Goal: Information Seeking & Learning: Find specific fact

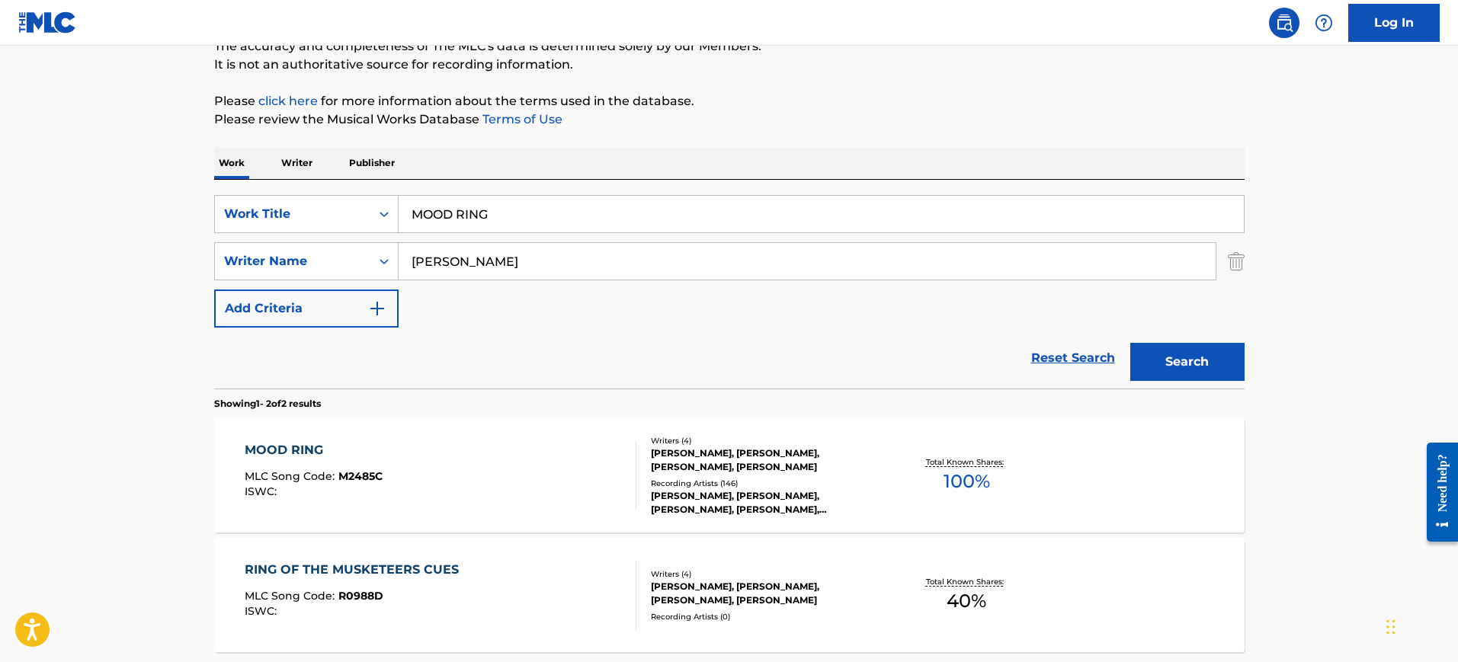
click at [564, 215] on input "MOOD RING" at bounding box center [821, 214] width 845 height 37
click at [564, 214] on input "MOOD RING" at bounding box center [821, 214] width 845 height 37
paste input "ission Impossible"
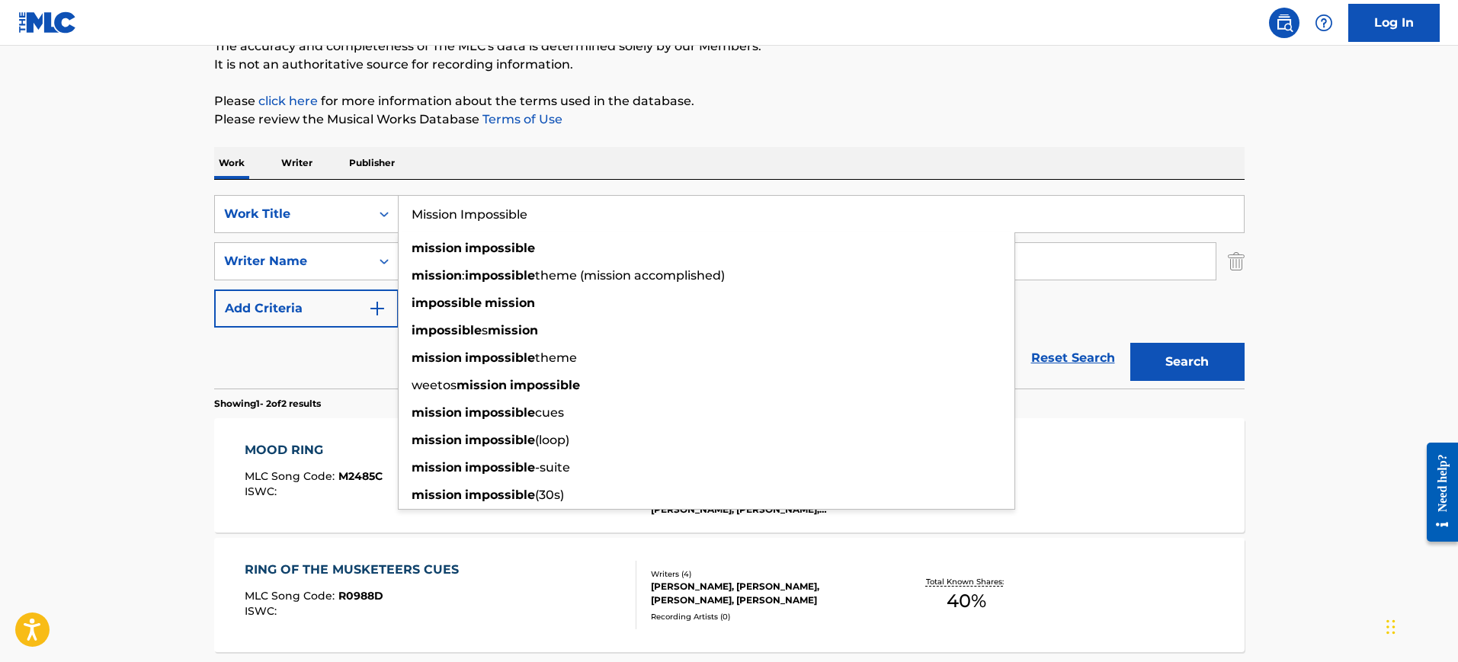
type input "Mission Impossible"
click at [564, 142] on div "The MLC Public Work Search The accuracy and completeness of The MLC's data is d…" at bounding box center [729, 332] width 1067 height 784
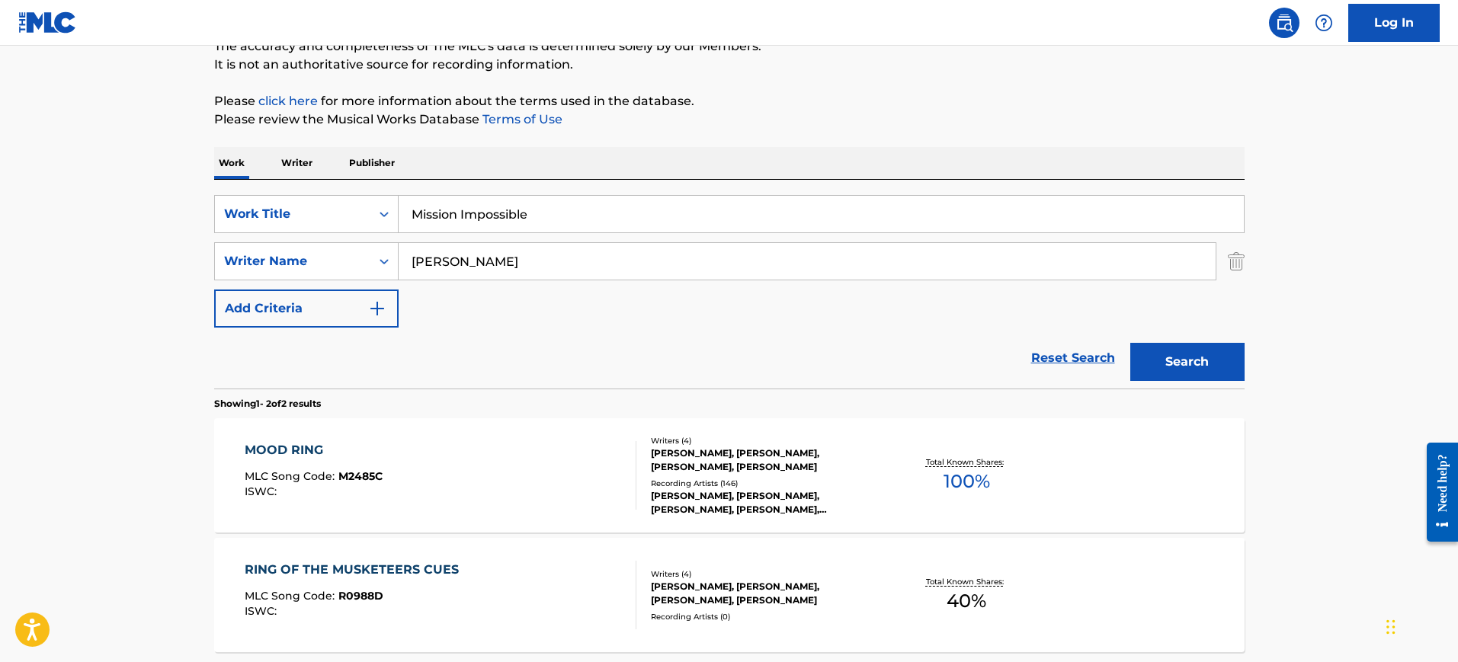
click at [469, 271] on input "[PERSON_NAME]" at bounding box center [807, 261] width 817 height 37
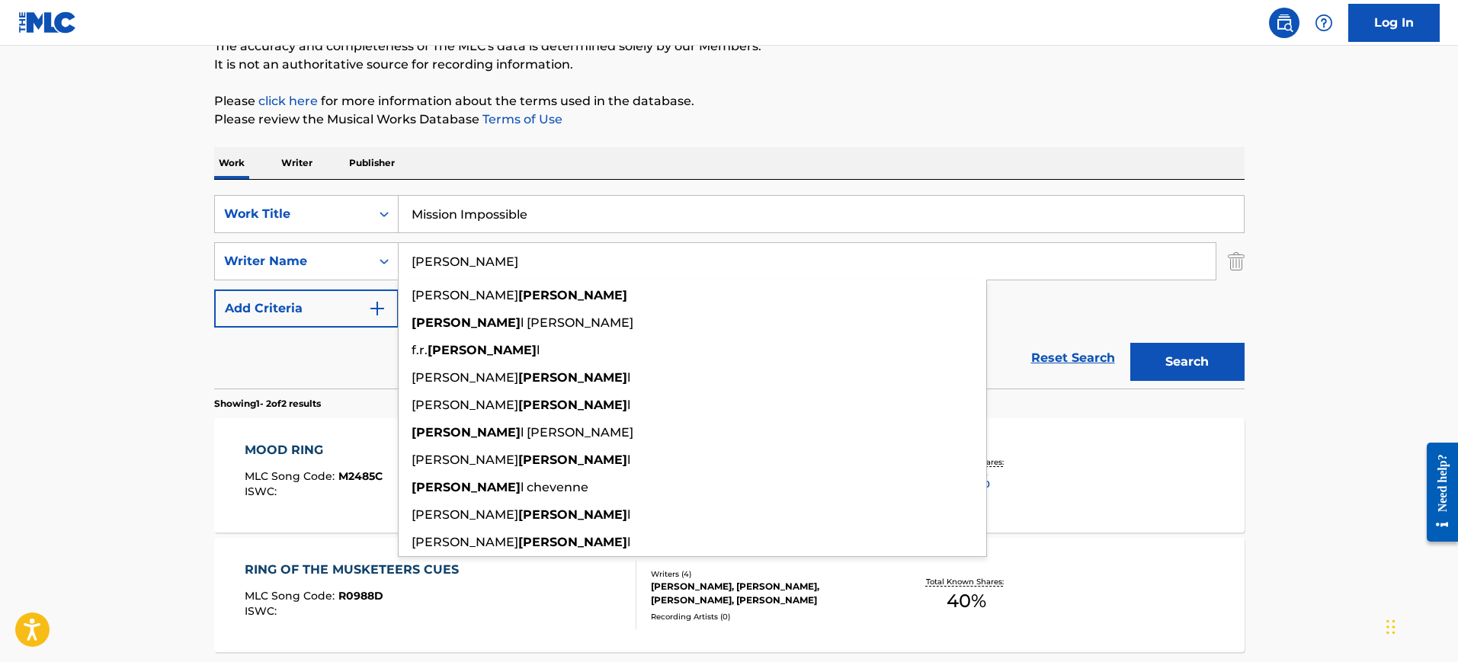
paste input "Schifrin"
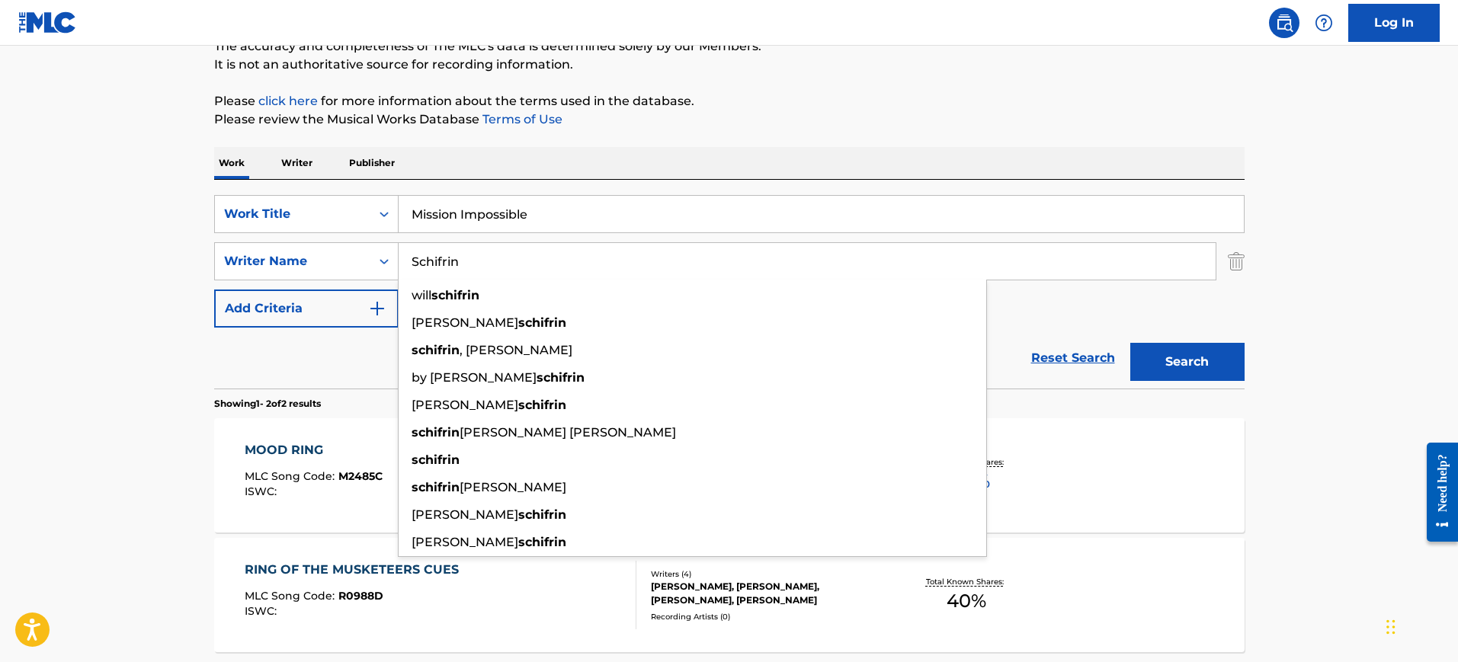
type input "Schifrin"
click at [814, 137] on div "The MLC Public Work Search The accuracy and completeness of The MLC's data is d…" at bounding box center [729, 332] width 1067 height 784
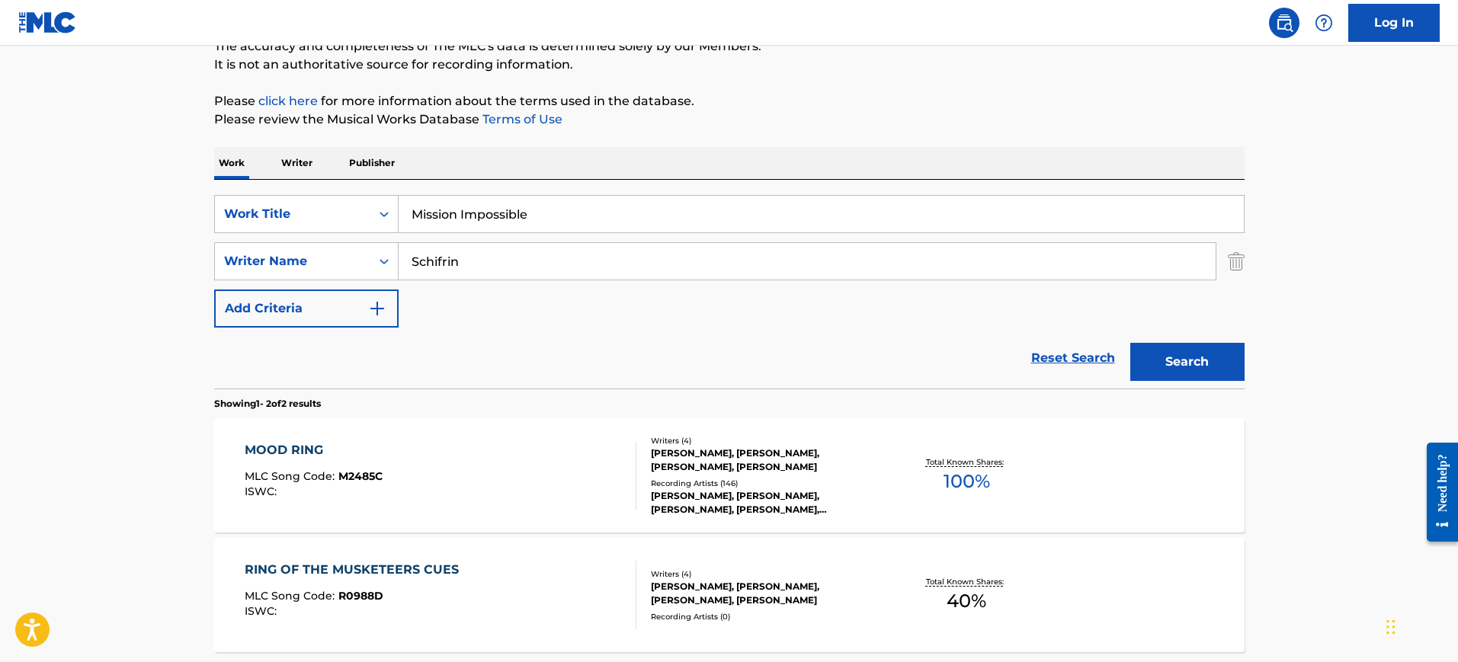
click at [1153, 351] on button "Search" at bounding box center [1187, 362] width 114 height 38
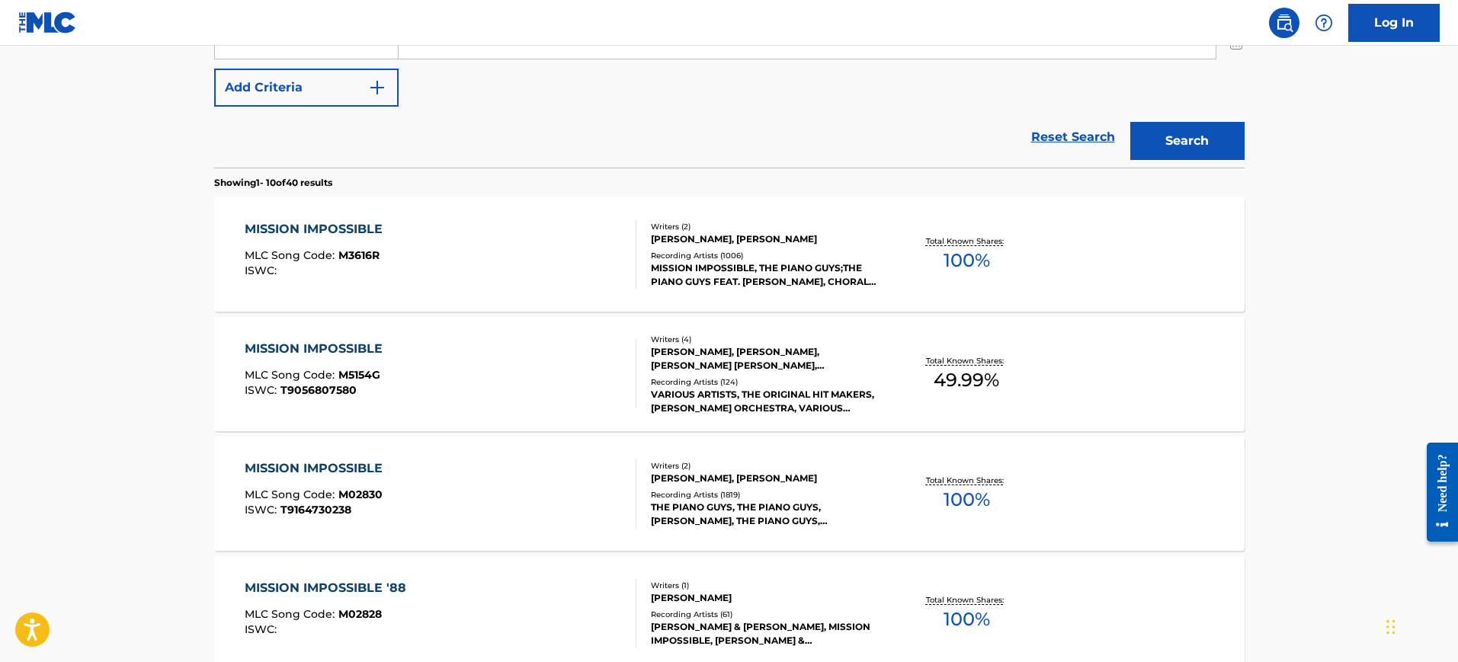
scroll to position [335, 0]
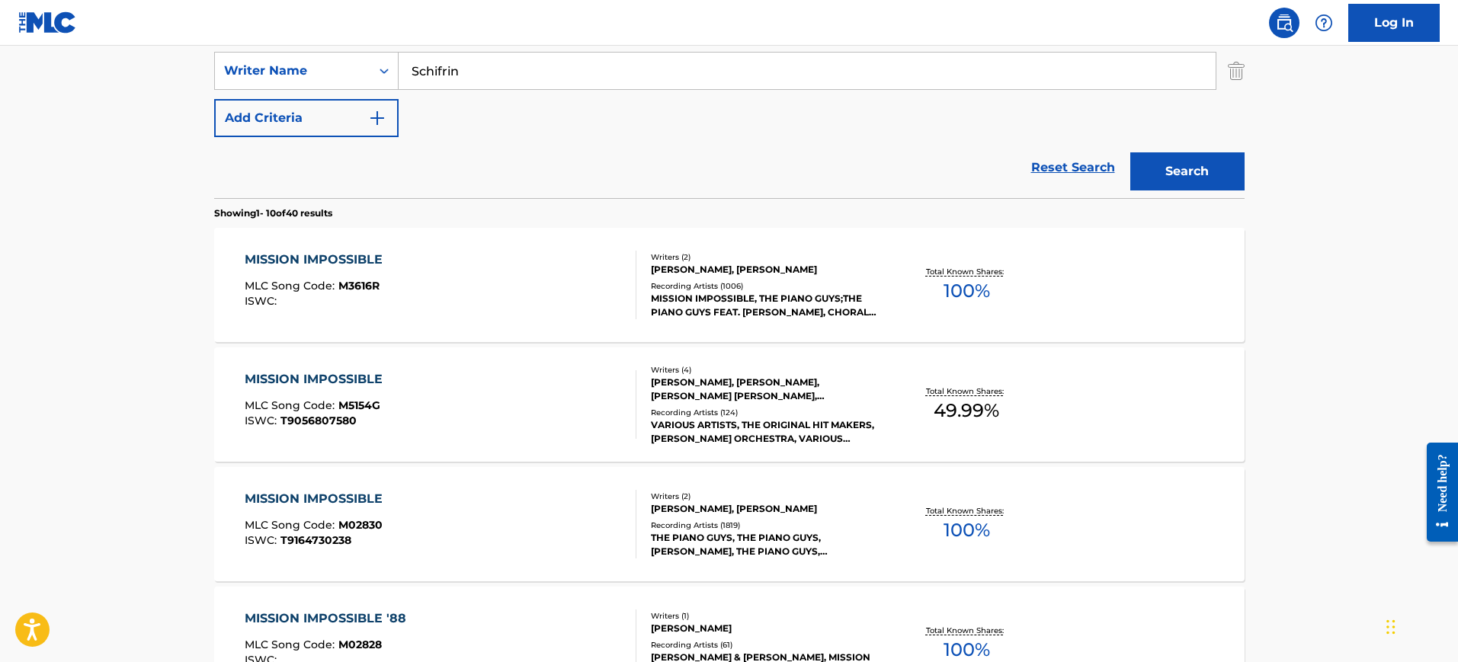
click at [347, 255] on div "MISSION IMPOSSIBLE" at bounding box center [318, 260] width 146 height 18
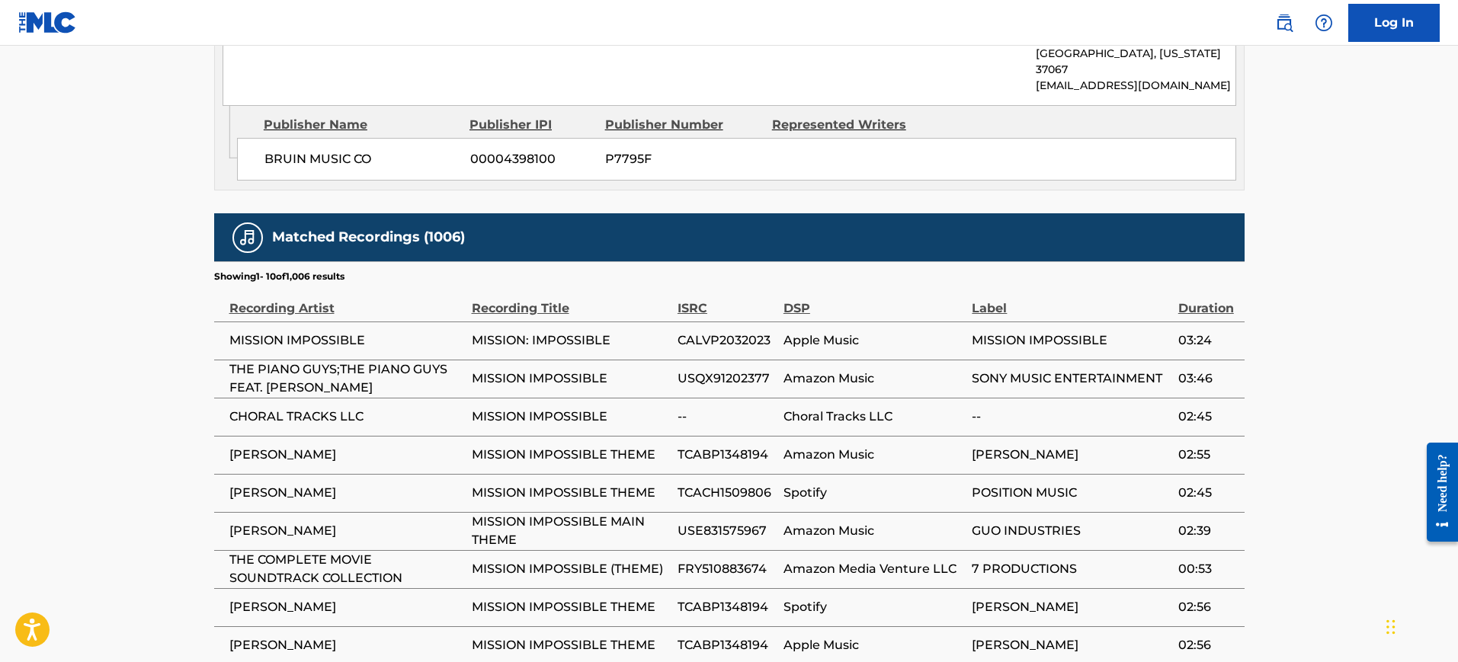
scroll to position [1048, 0]
